Goal: Information Seeking & Learning: Learn about a topic

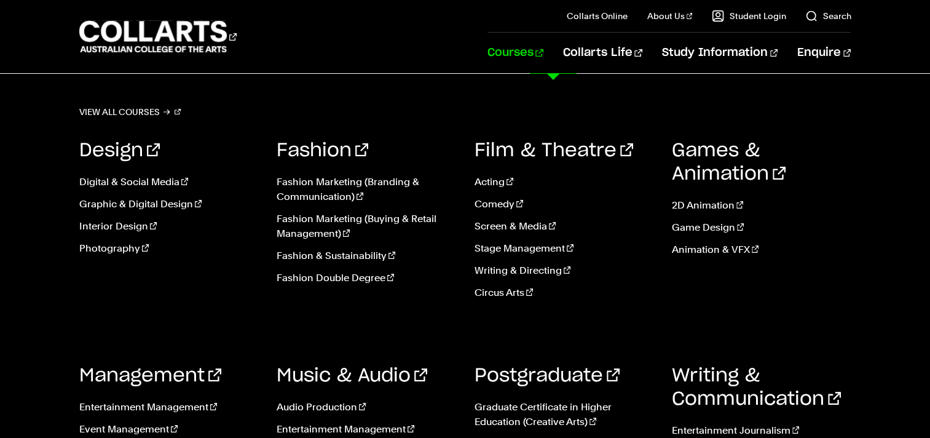
scroll to position [25, 0]
drag, startPoint x: 556, startPoint y: 52, endPoint x: 550, endPoint y: 47, distance: 7.4
click at [550, 47] on nav "Collarts Online Study 100% online About Us History & Values Strategic Plan Gove…" at bounding box center [669, 36] width 364 height 73
drag, startPoint x: 550, startPoint y: 47, endPoint x: 541, endPoint y: 57, distance: 13.1
click at [541, 57] on link "Courses" at bounding box center [515, 53] width 56 height 41
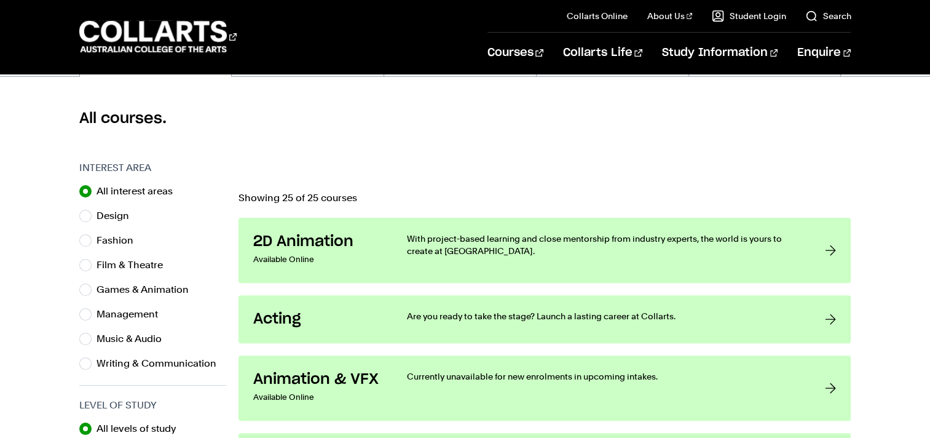
scroll to position [312, 0]
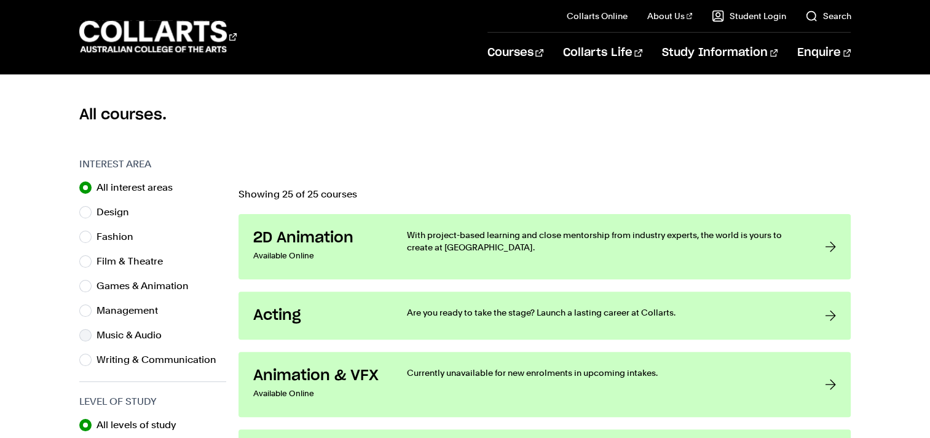
click at [97, 336] on label "Music & Audio" at bounding box center [133, 334] width 75 height 17
click at [92, 336] on input "Music & Audio" at bounding box center [85, 335] width 12 height 12
radio input "true"
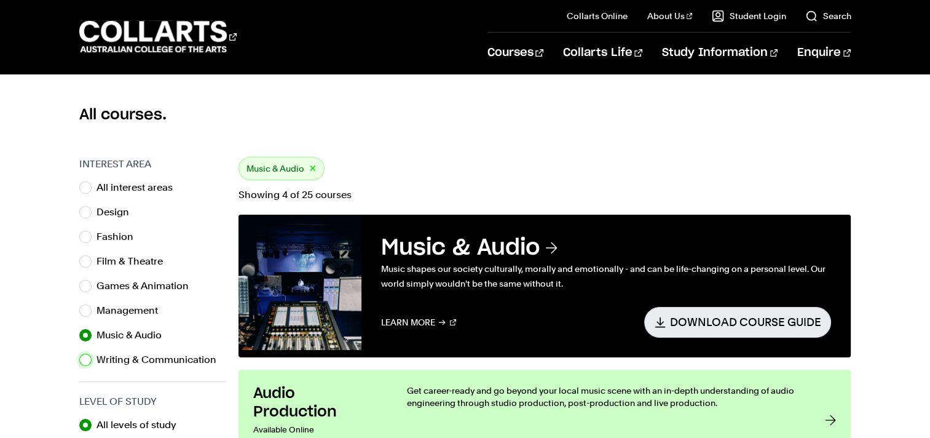
click at [79, 353] on input "Writing & Communication" at bounding box center [85, 359] width 12 height 12
radio input "true"
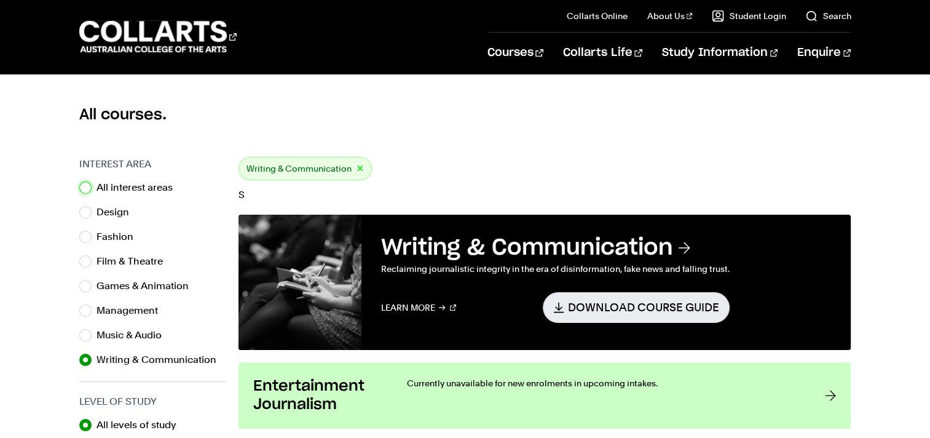
click at [79, 181] on input "All interest areas" at bounding box center [85, 187] width 12 height 12
radio input "true"
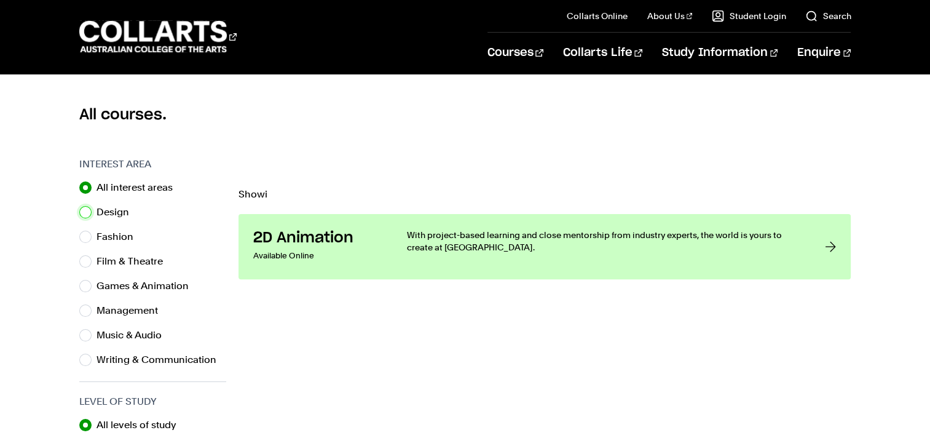
click at [79, 206] on input "Design" at bounding box center [85, 212] width 12 height 12
radio input "true"
click at [79, 230] on input "Fashion" at bounding box center [85, 236] width 12 height 12
radio input "true"
click at [79, 255] on input "Film & Theatre" at bounding box center [85, 261] width 12 height 12
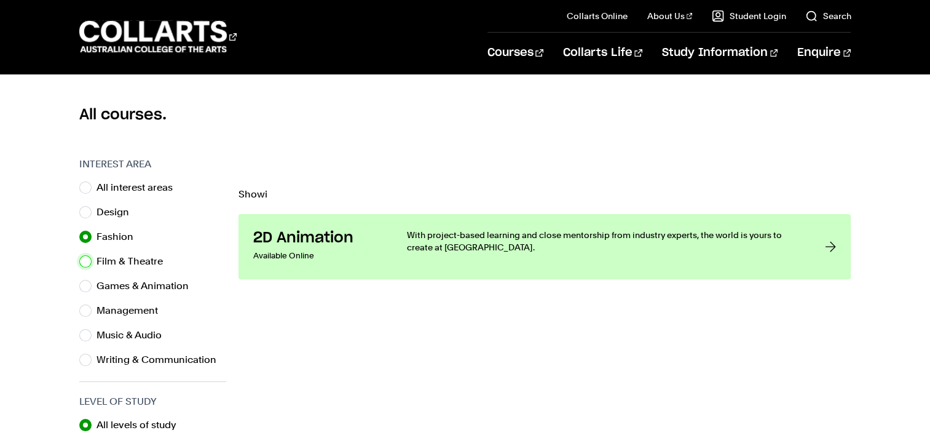
radio input "true"
click at [79, 280] on input "Games & Animation" at bounding box center [85, 286] width 12 height 12
radio input "true"
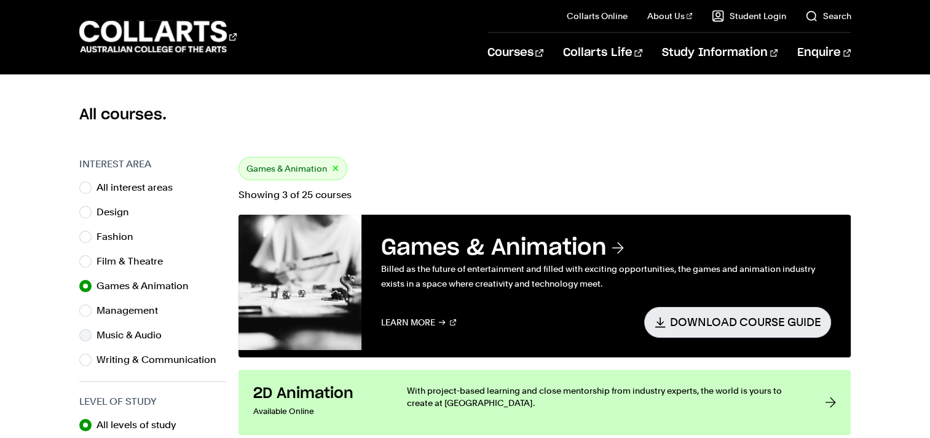
click at [130, 329] on label "Music & Audio" at bounding box center [133, 334] width 75 height 17
click at [92, 329] on input "Music & Audio" at bounding box center [85, 335] width 12 height 12
radio input "true"
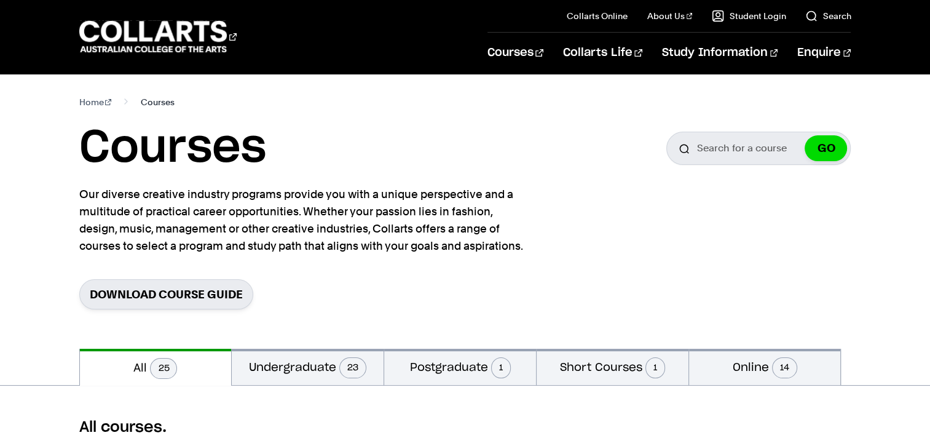
click at [156, 101] on span "Courses" at bounding box center [158, 101] width 34 height 17
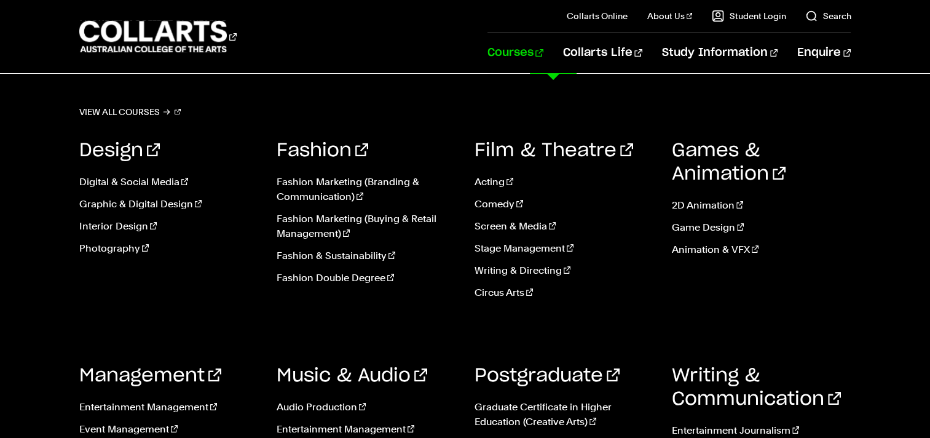
click at [543, 61] on link "Courses" at bounding box center [515, 53] width 56 height 41
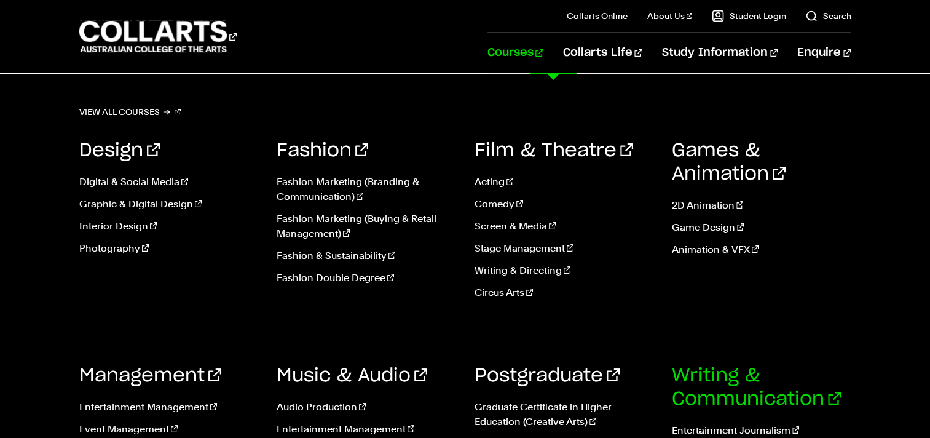
click at [724, 369] on link "Writing & Communication" at bounding box center [756, 387] width 169 height 42
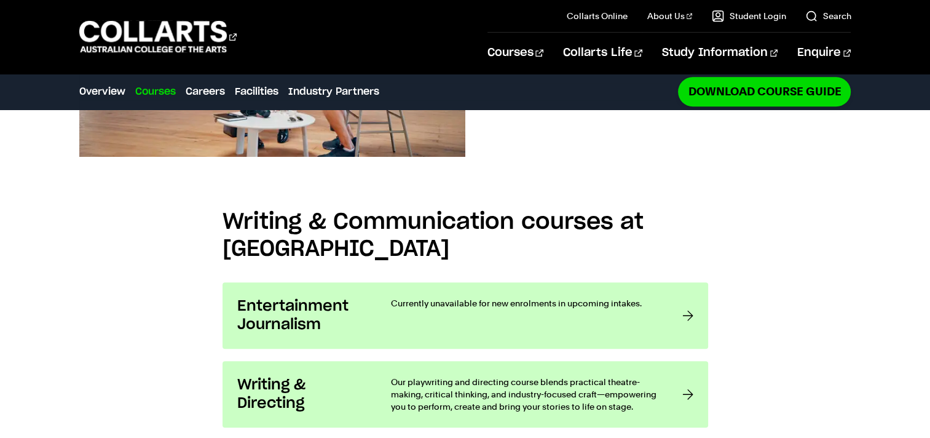
scroll to position [959, 0]
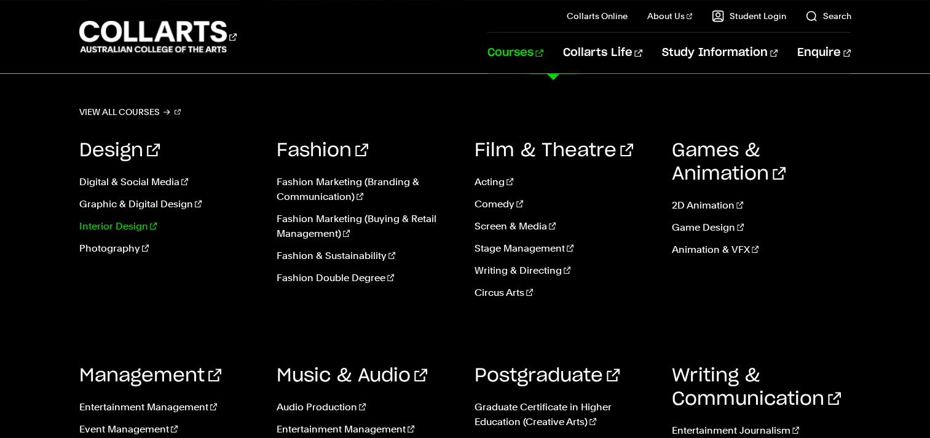
click at [121, 229] on link "Interior Design" at bounding box center [168, 226] width 179 height 15
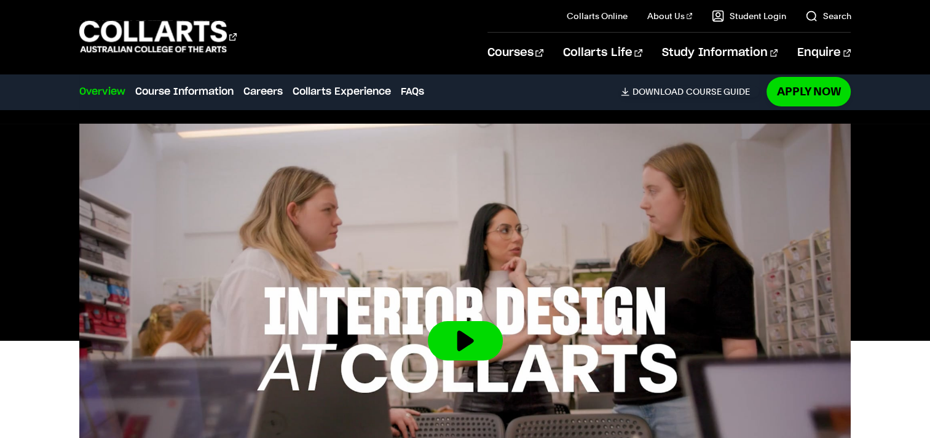
scroll to position [320, 0]
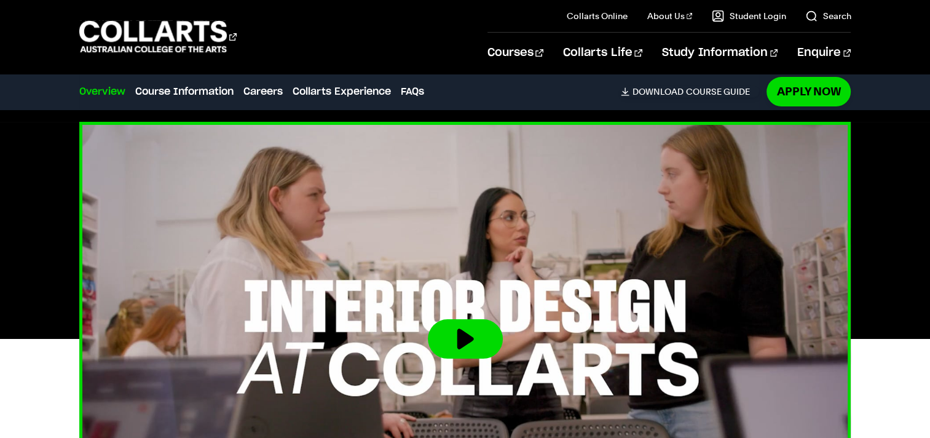
click at [482, 323] on button at bounding box center [465, 338] width 75 height 39
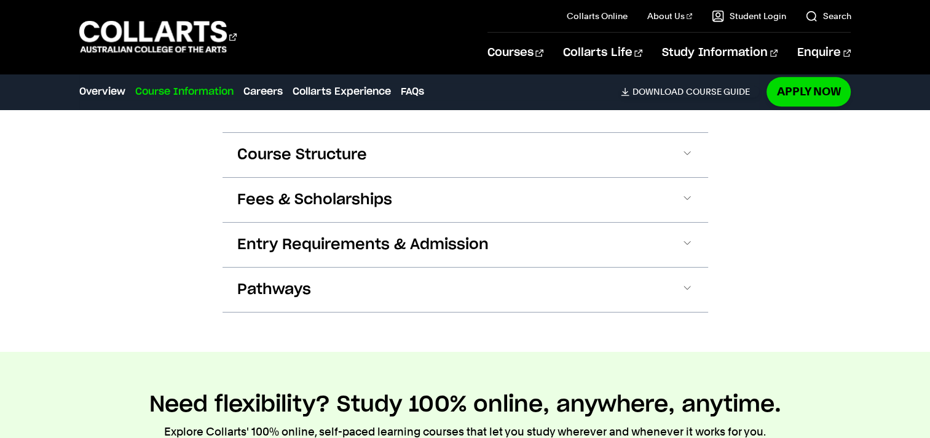
scroll to position [1398, 0]
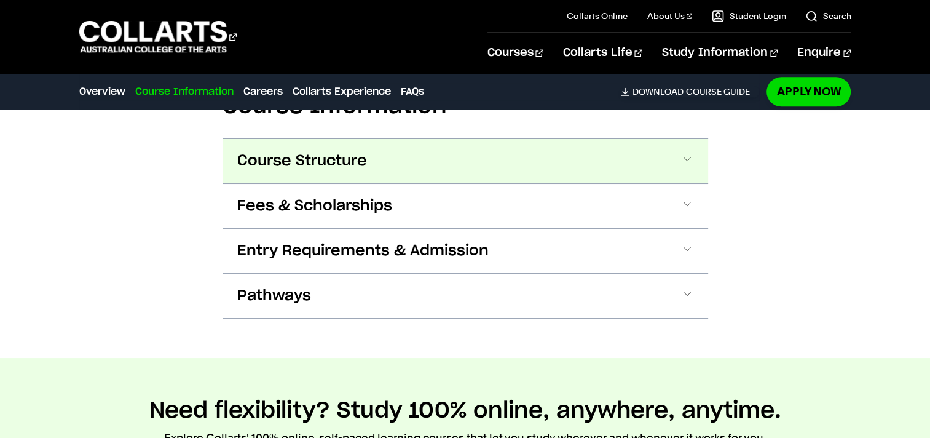
click at [681, 171] on button "Course Structure" at bounding box center [464, 161] width 485 height 44
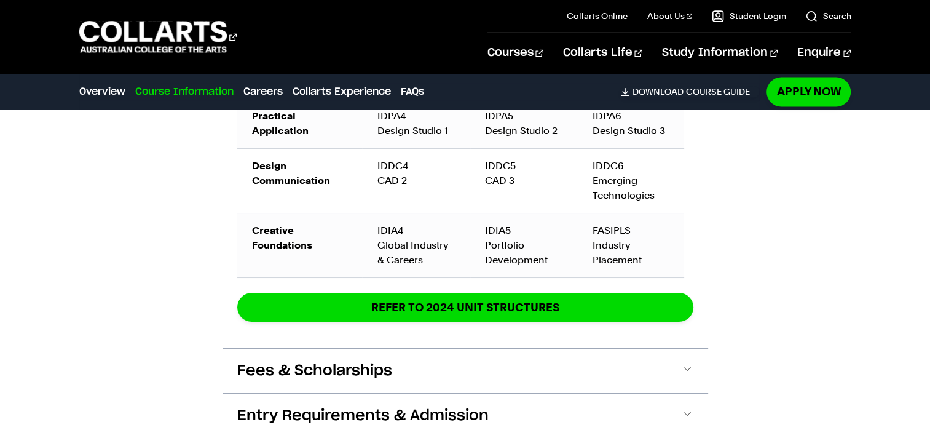
scroll to position [2114, 0]
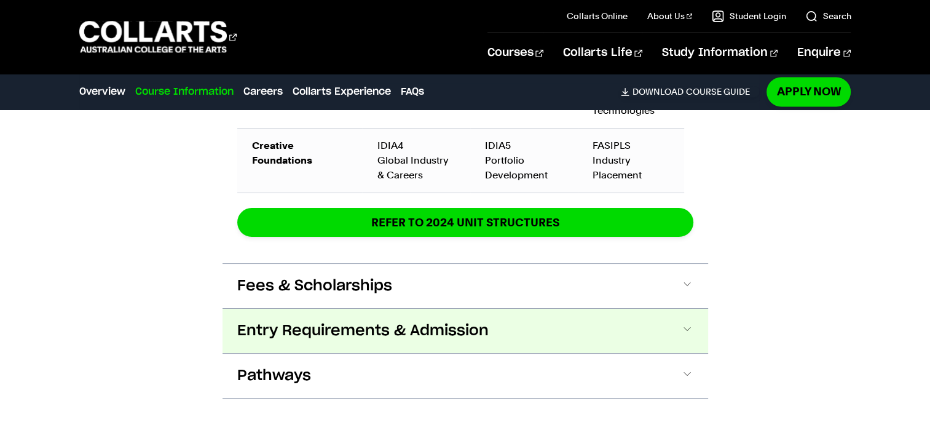
click at [292, 321] on span "Entry Requirements & Admission" at bounding box center [362, 331] width 251 height 20
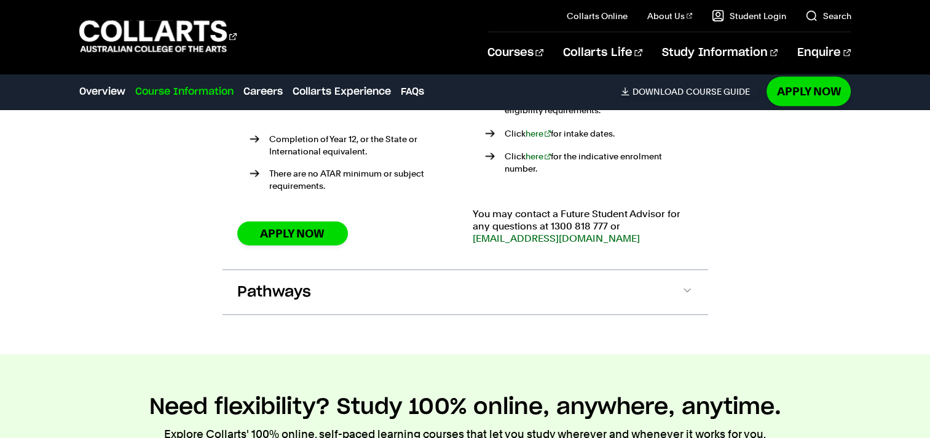
scroll to position [2580, 0]
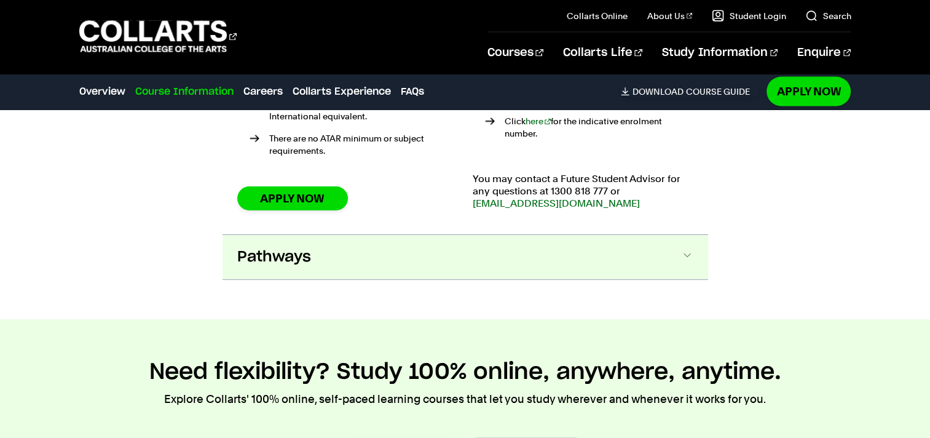
click at [326, 255] on button "Pathways" at bounding box center [464, 257] width 485 height 44
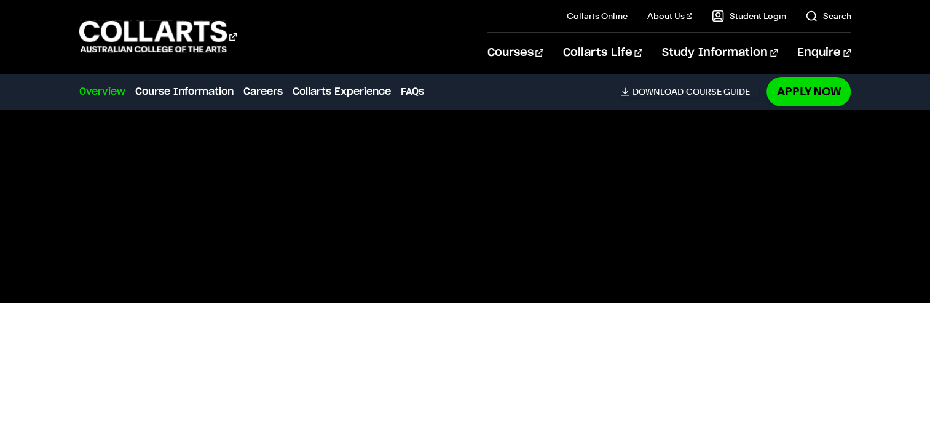
scroll to position [354, 0]
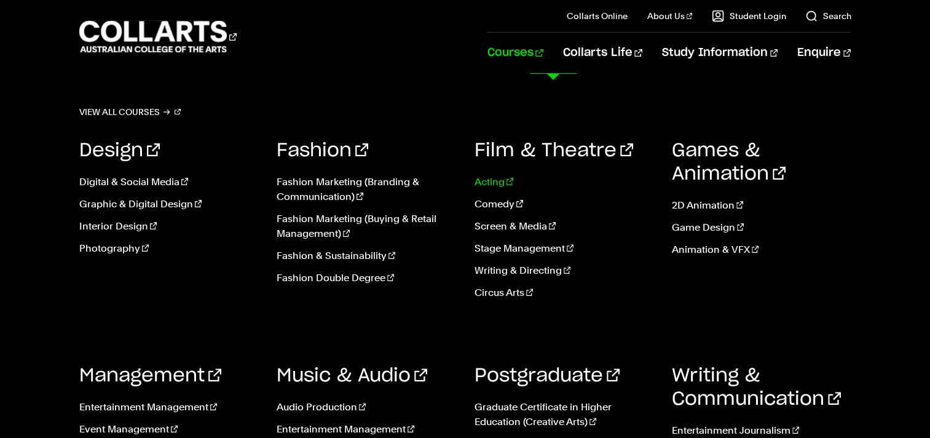
click at [497, 179] on link "Acting" at bounding box center [563, 182] width 179 height 15
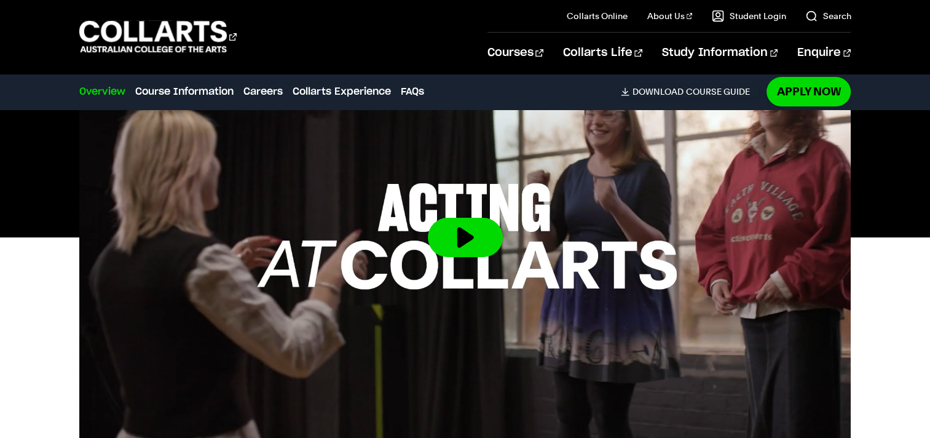
scroll to position [467, 0]
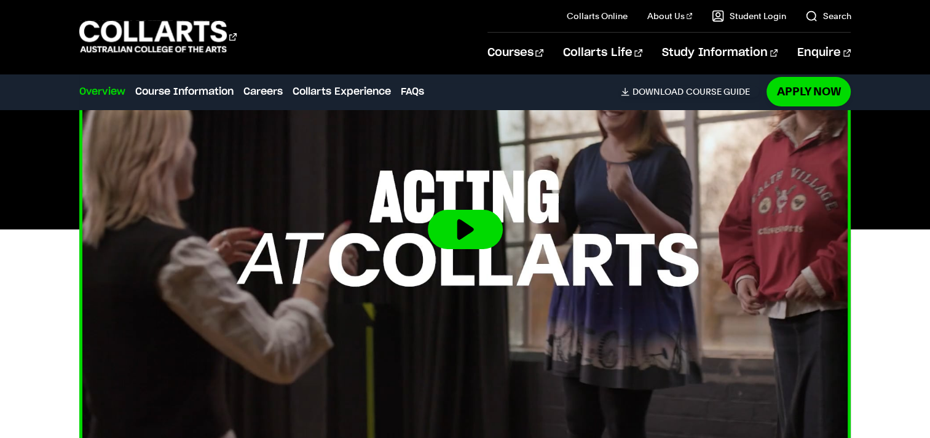
click at [484, 213] on button at bounding box center [465, 229] width 75 height 39
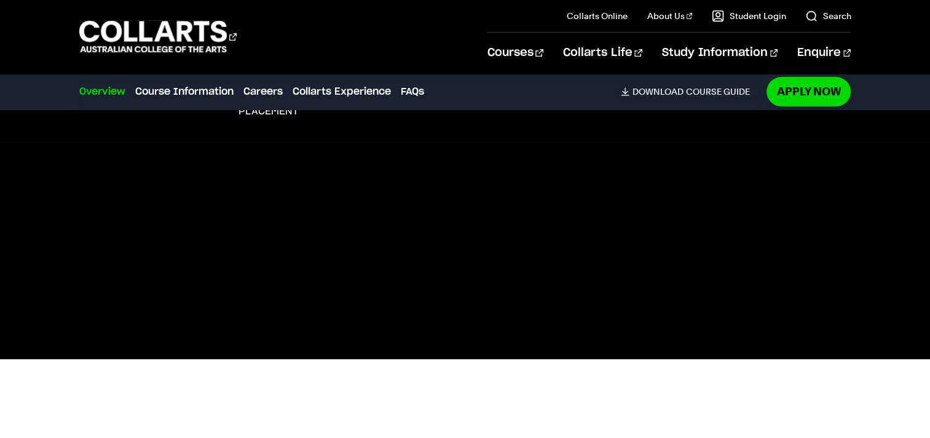
scroll to position [354, 0]
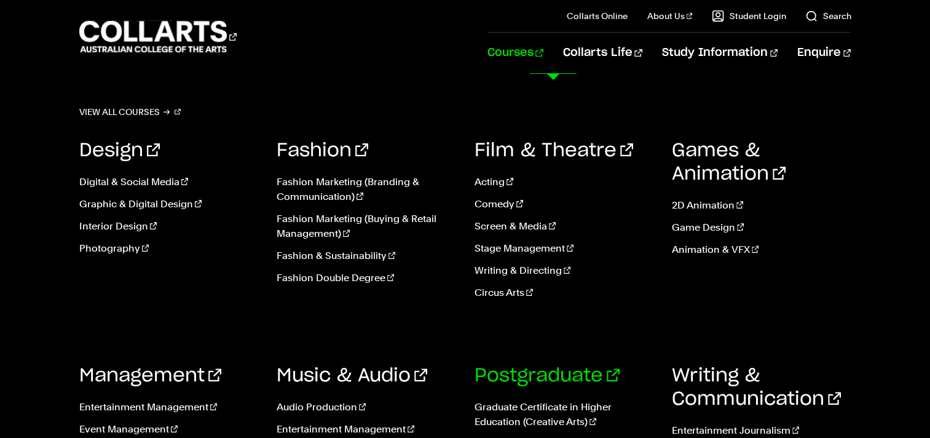
click at [560, 376] on link "Postgraduate" at bounding box center [546, 375] width 145 height 18
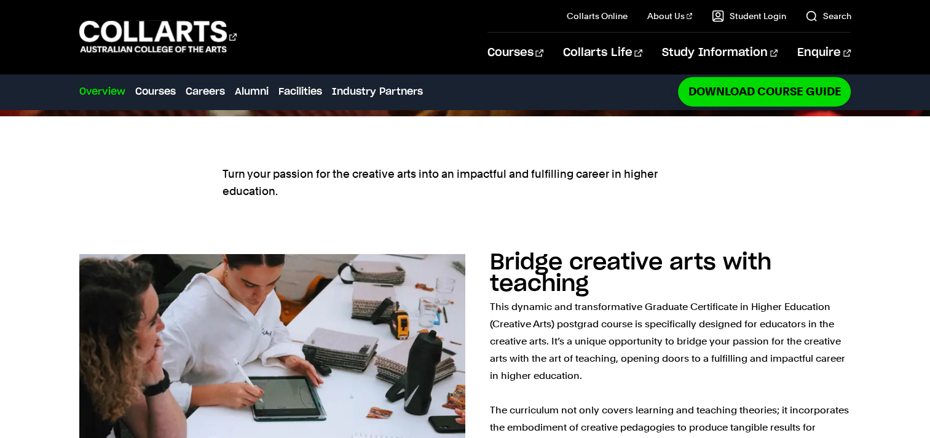
scroll to position [573, 0]
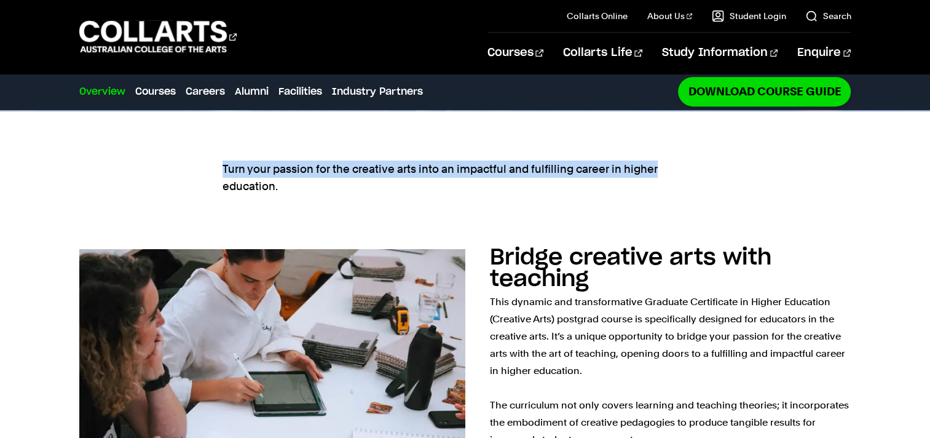
drag, startPoint x: 928, startPoint y: 91, endPoint x: 930, endPoint y: 104, distance: 13.0
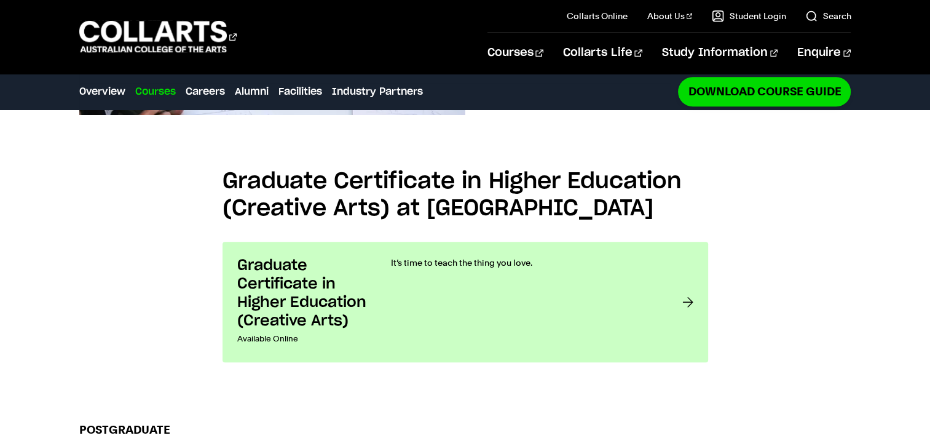
scroll to position [917, 0]
